Goal: Information Seeking & Learning: Learn about a topic

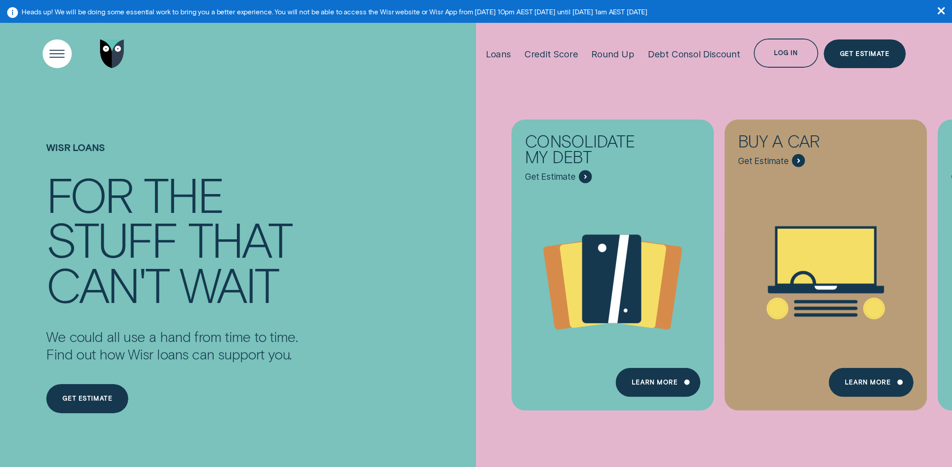
click at [63, 51] on div "Open Menu" at bounding box center [57, 53] width 41 height 41
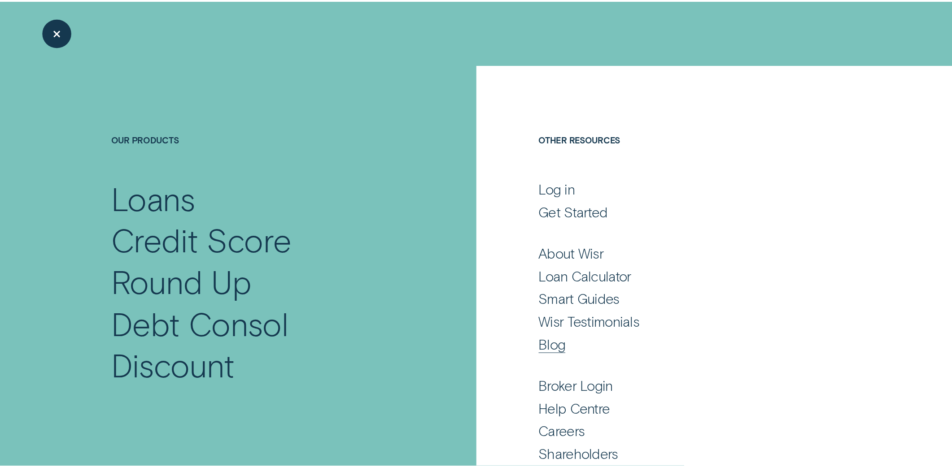
scroll to position [38, 0]
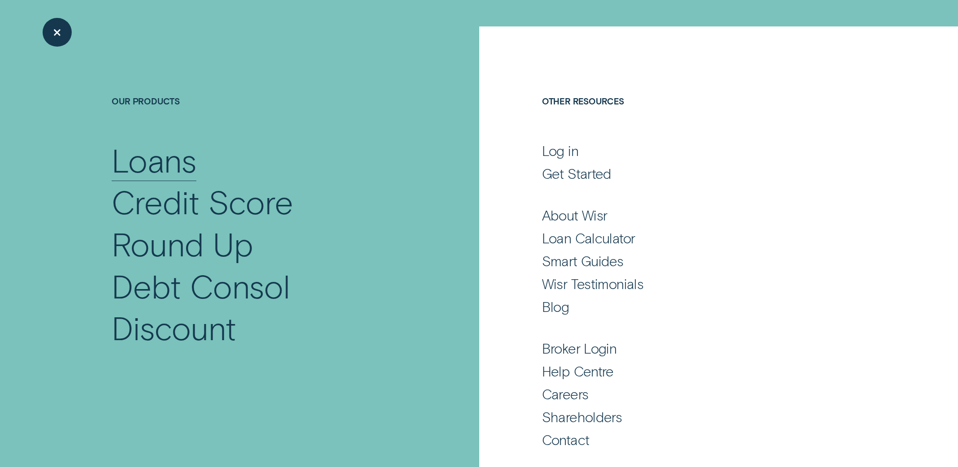
click at [179, 165] on div "Loans" at bounding box center [154, 160] width 84 height 42
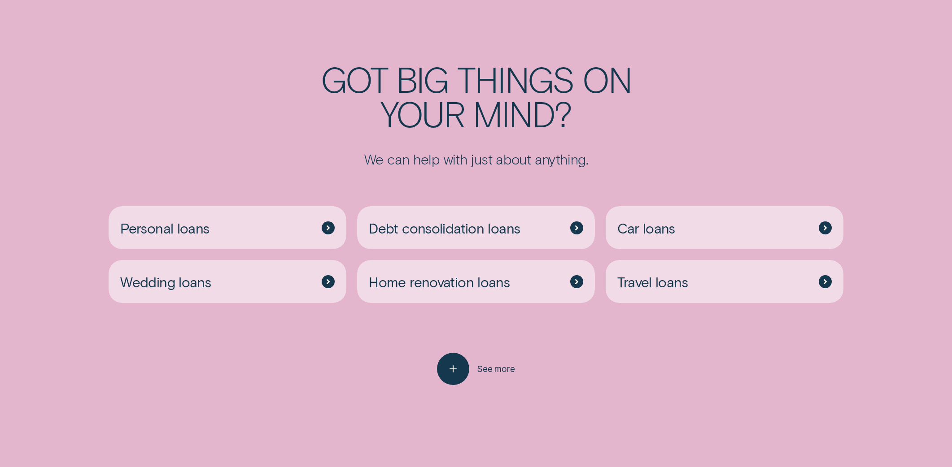
scroll to position [2643, 0]
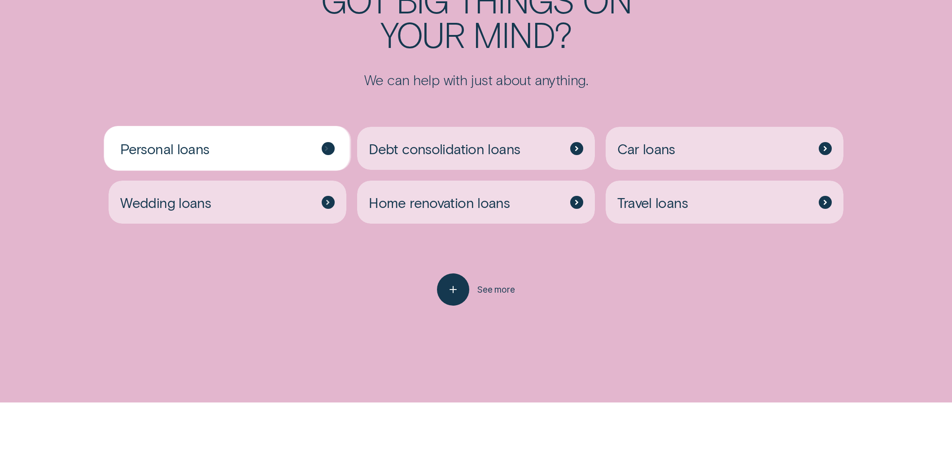
click at [252, 155] on div "Personal loans" at bounding box center [228, 148] width 238 height 43
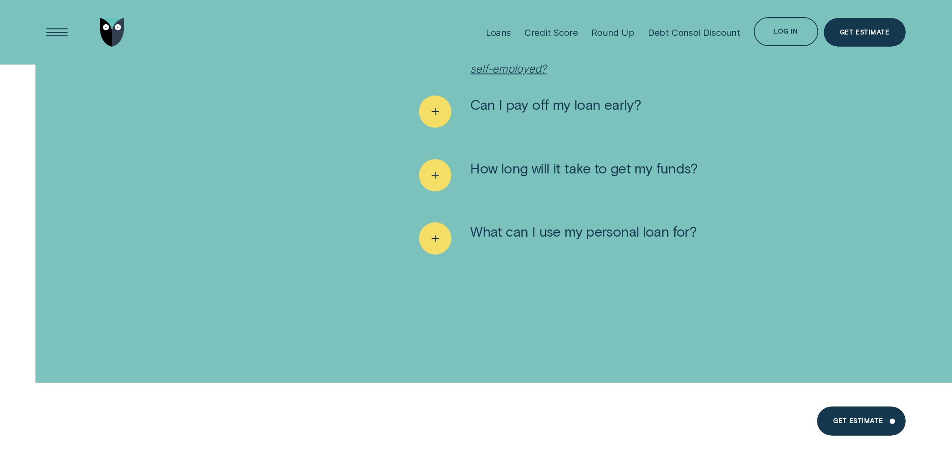
scroll to position [6096, 0]
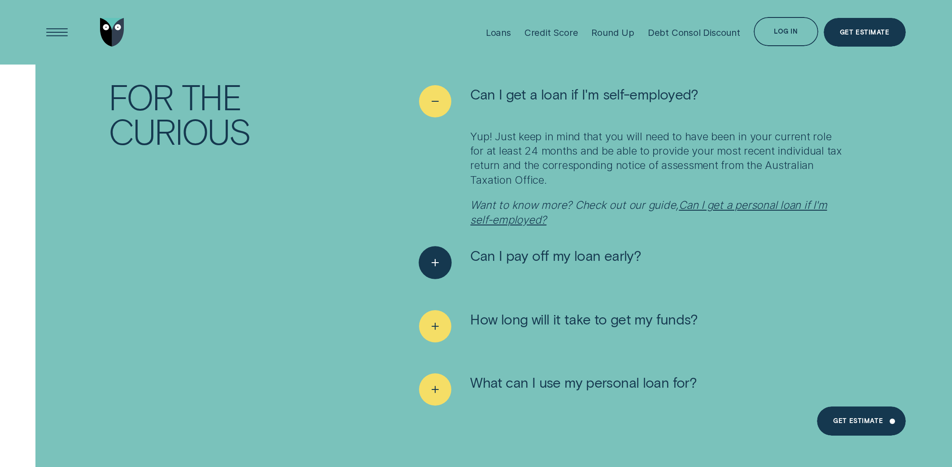
click at [568, 248] on span "Can I pay off my loan early?" at bounding box center [555, 255] width 171 height 17
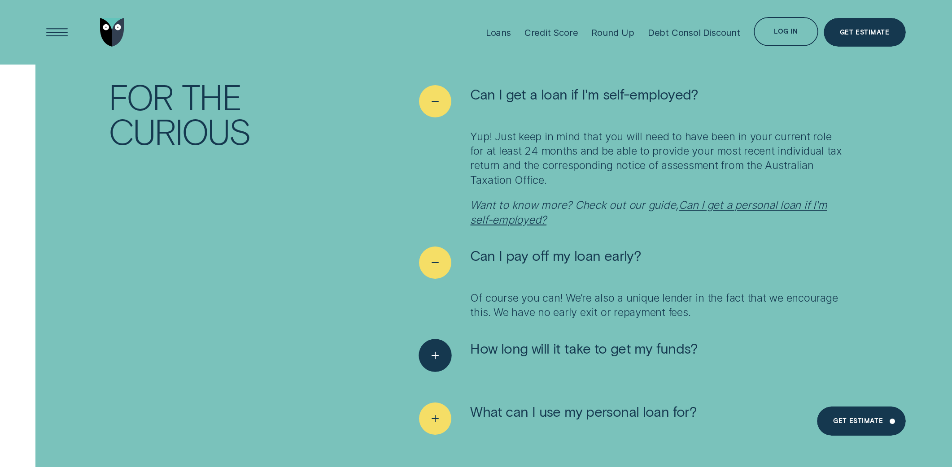
click at [563, 340] on span "How long will it take to get my funds?" at bounding box center [583, 348] width 227 height 17
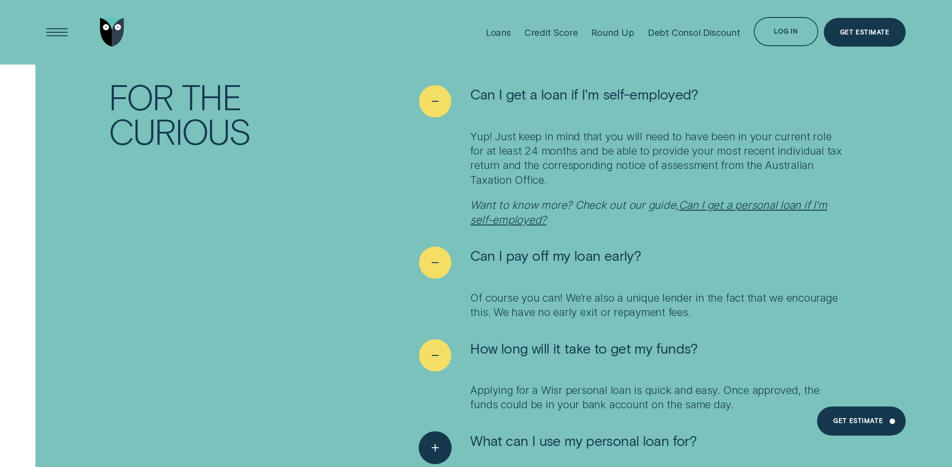
click at [549, 432] on span "What can I use my personal loan for?" at bounding box center [583, 440] width 226 height 17
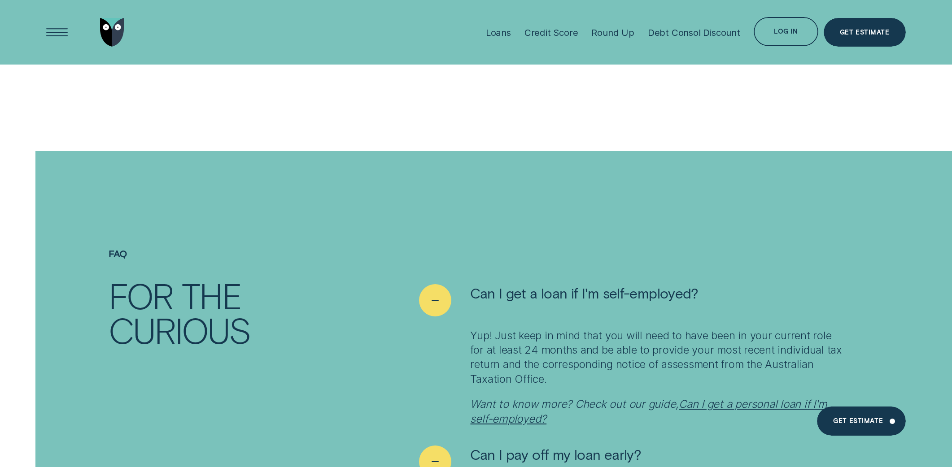
scroll to position [5891, 0]
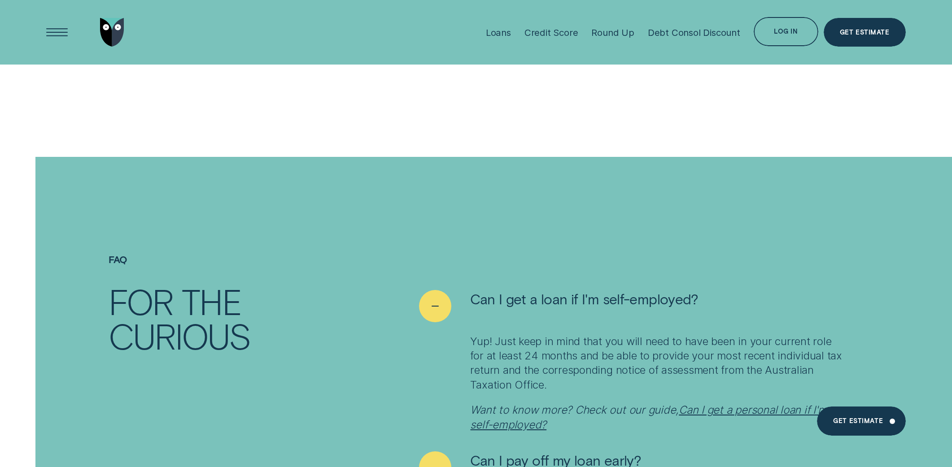
click at [460, 359] on div "Yup! Just keep in mind that you will need to have been in your current role for…" at bounding box center [631, 384] width 424 height 98
click at [498, 335] on p "Yup! Just keep in mind that you will need to have been in your current role for…" at bounding box center [656, 364] width 373 height 58
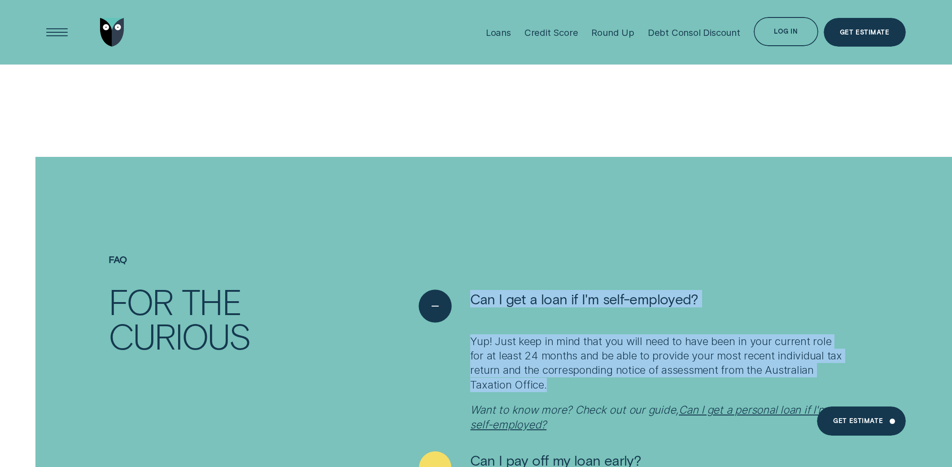
drag, startPoint x: 561, startPoint y: 372, endPoint x: 470, endPoint y: 283, distance: 127.2
click at [470, 290] on li "Can I get a loan if I'm self-employed? Yup! Just keep in mind that you will nee…" at bounding box center [631, 361] width 424 height 142
copy li "Can I get a loan if I'm self-employed? Yup! Just keep in mind that you will nee…"
